Goal: Transaction & Acquisition: Book appointment/travel/reservation

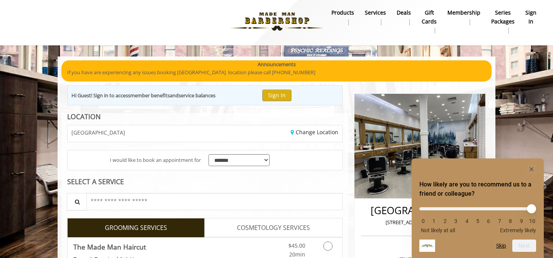
scroll to position [61, 0]
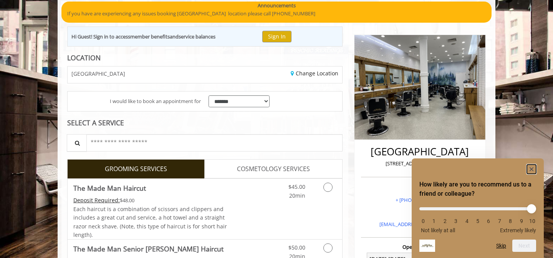
click at [532, 168] on icon "Hide survey" at bounding box center [532, 169] width 4 height 4
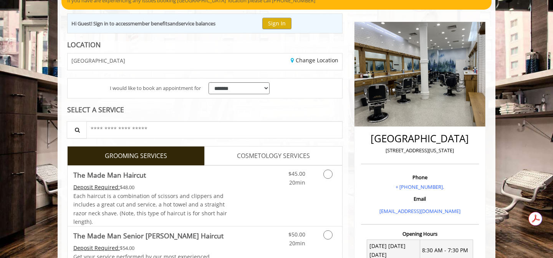
scroll to position [79, 0]
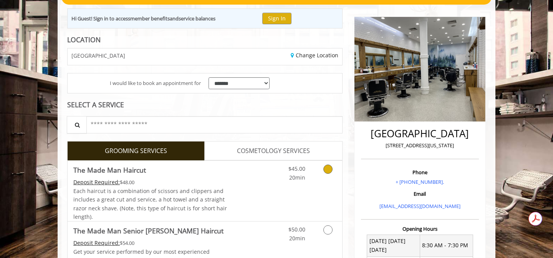
click at [328, 170] on icon "Grooming services" at bounding box center [328, 168] width 9 height 9
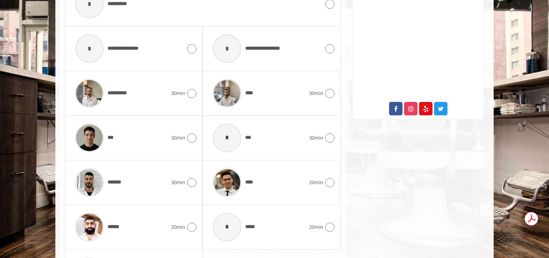
scroll to position [382, 0]
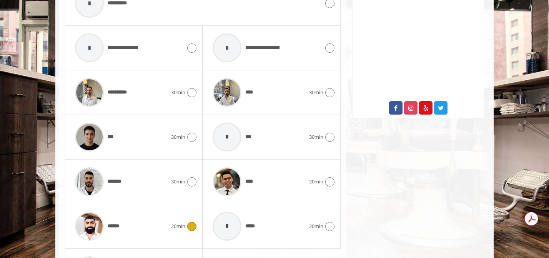
click at [193, 227] on icon at bounding box center [191, 226] width 9 height 9
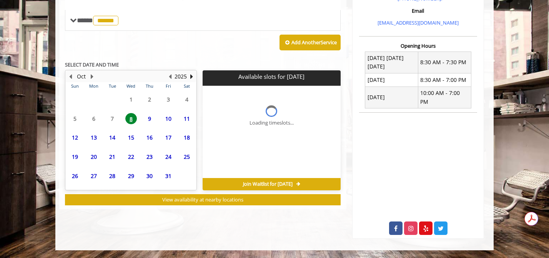
scroll to position [302, 0]
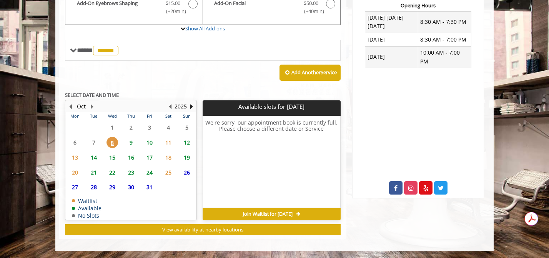
click at [131, 143] on span "9" at bounding box center [131, 142] width 12 height 11
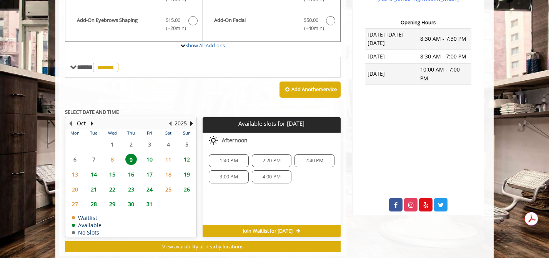
scroll to position [0, 0]
click at [266, 180] on div "4:00 PM" at bounding box center [272, 176] width 40 height 13
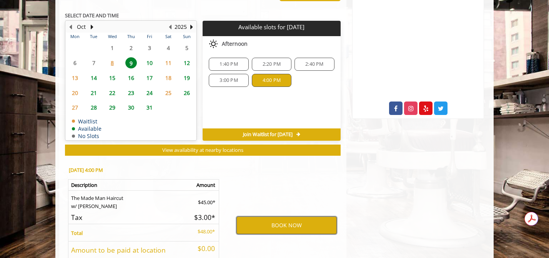
scroll to position [385, 0]
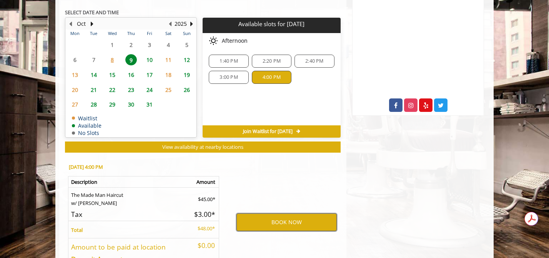
click at [279, 225] on button "BOOK NOW" at bounding box center [286, 222] width 100 height 18
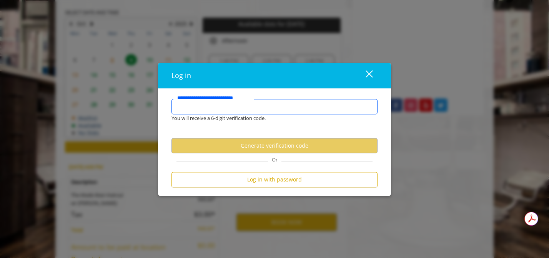
click at [275, 103] on input "**********" at bounding box center [274, 106] width 206 height 15
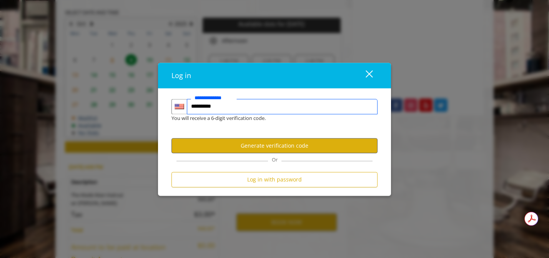
type input "**********"
click at [287, 146] on button "Generate verification code" at bounding box center [274, 145] width 206 height 15
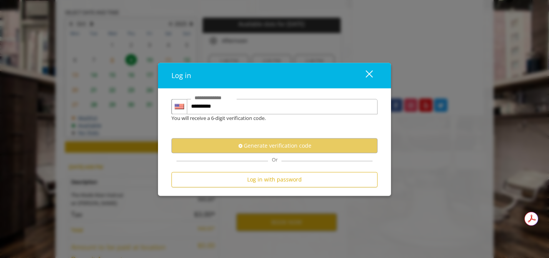
scroll to position [0, 0]
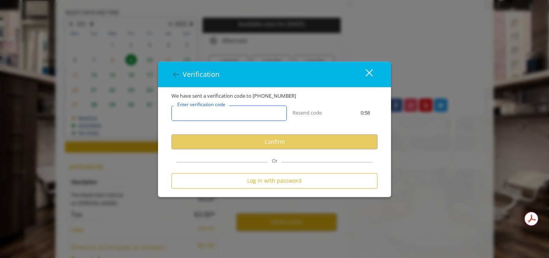
click at [251, 118] on input "Enter verification code" at bounding box center [228, 113] width 115 height 15
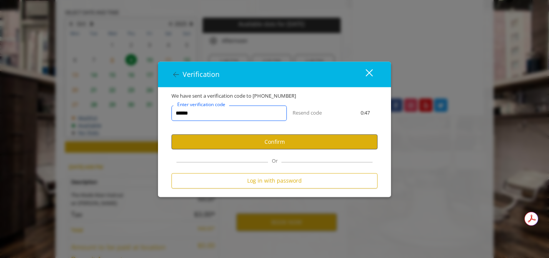
type input "******"
click at [261, 146] on button "Confirm" at bounding box center [274, 142] width 206 height 15
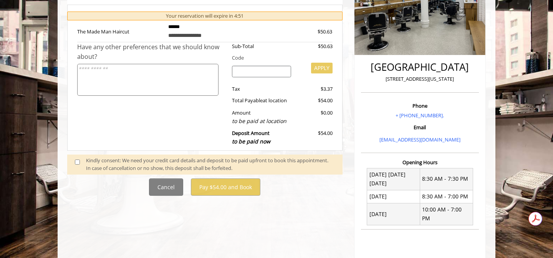
scroll to position [240, 0]
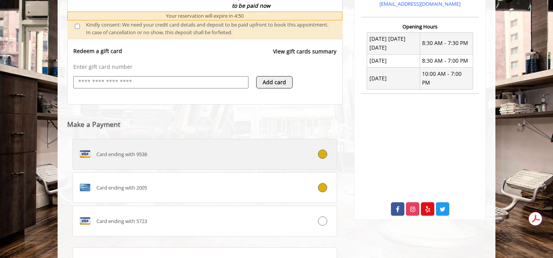
click at [193, 192] on div "Card ending with 2005" at bounding box center [183, 187] width 220 height 12
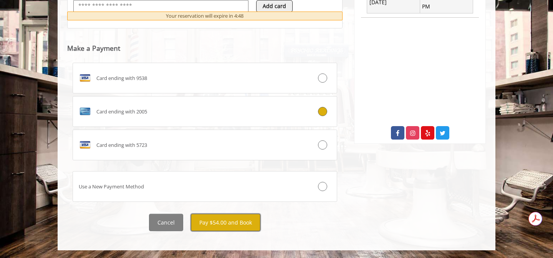
click at [230, 222] on button "Pay $54.00 and Book" at bounding box center [226, 222] width 70 height 17
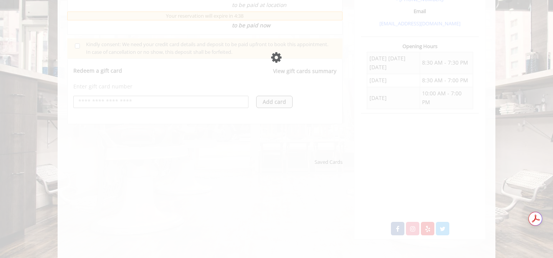
scroll to position [262, 0]
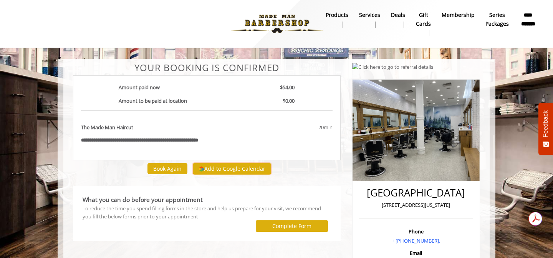
click at [223, 169] on button "Add to Google Calendar" at bounding box center [232, 169] width 78 height 12
